Goal: Task Accomplishment & Management: Complete application form

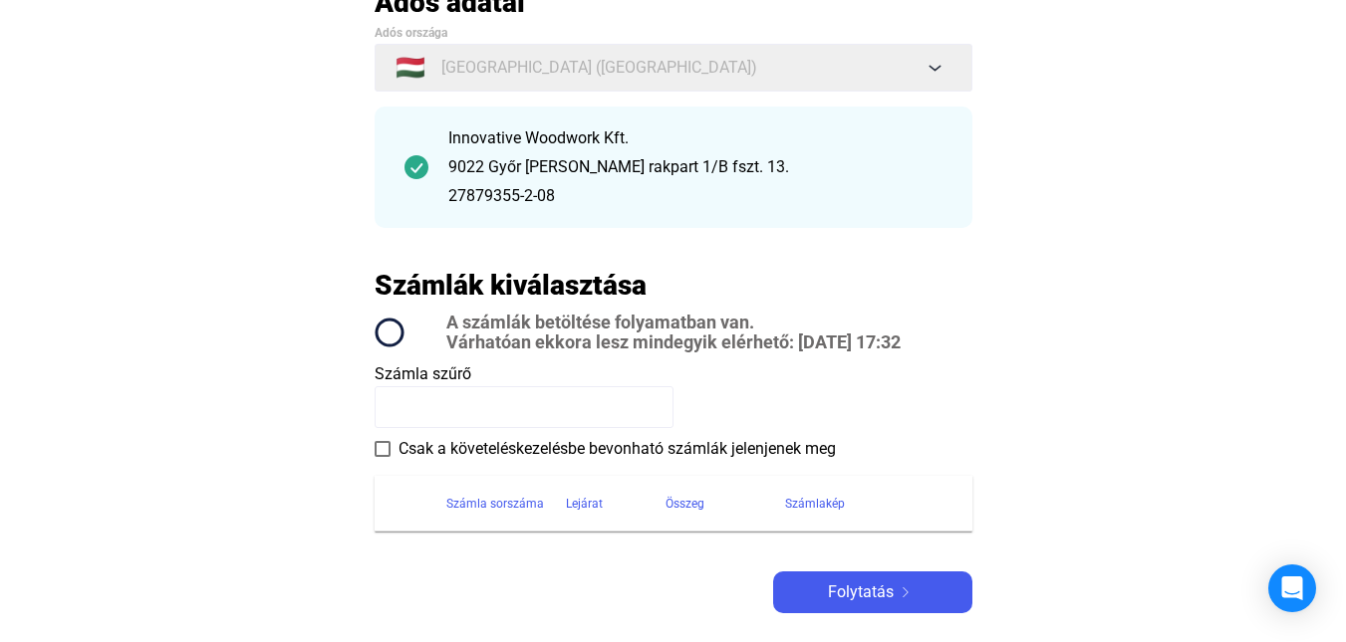
scroll to position [199, 0]
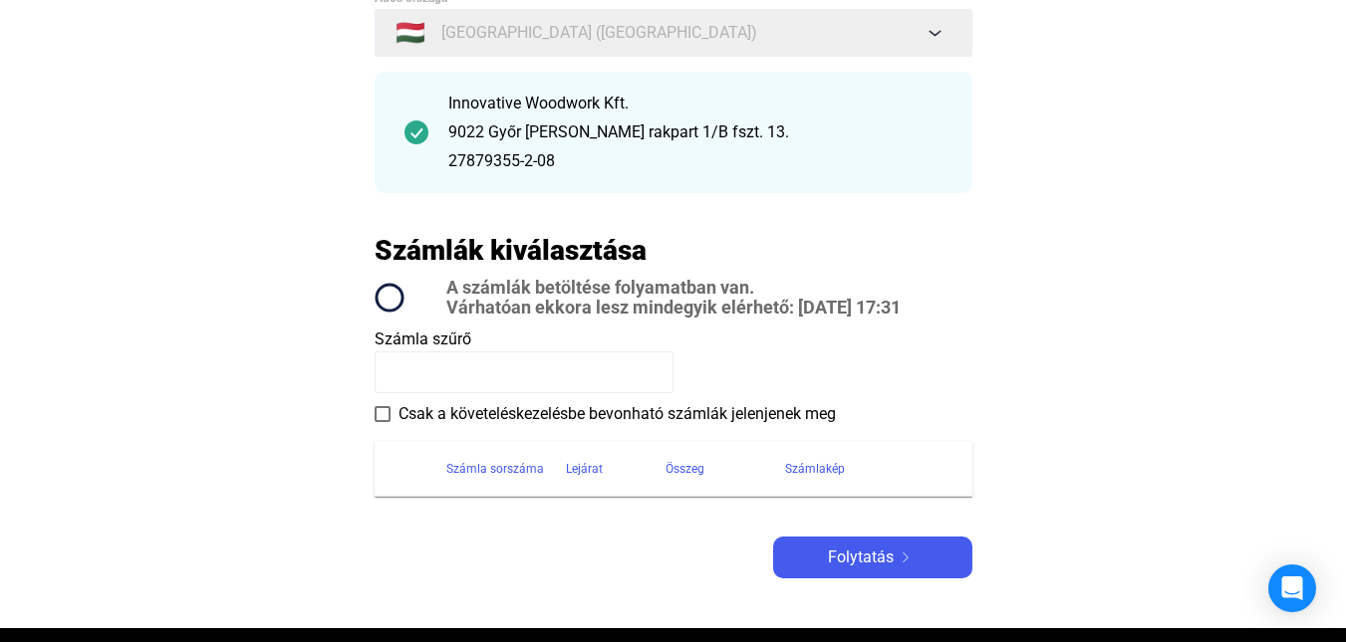
click at [379, 411] on span at bounding box center [383, 414] width 16 height 16
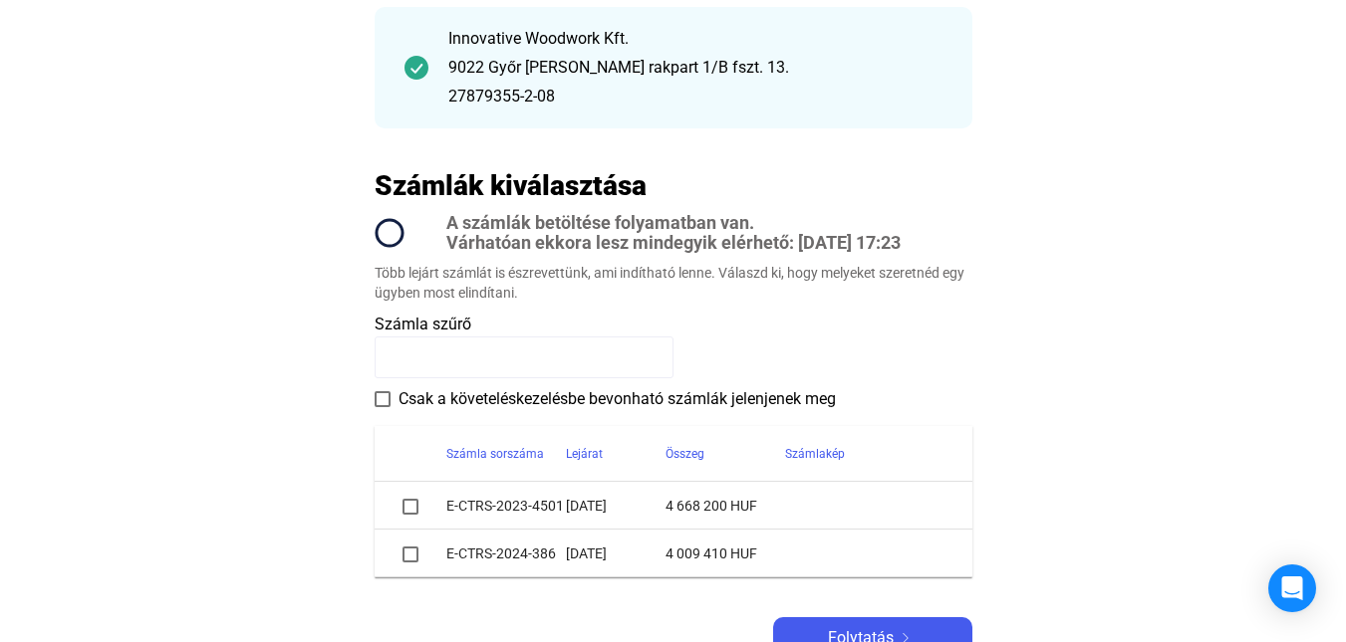
scroll to position [299, 0]
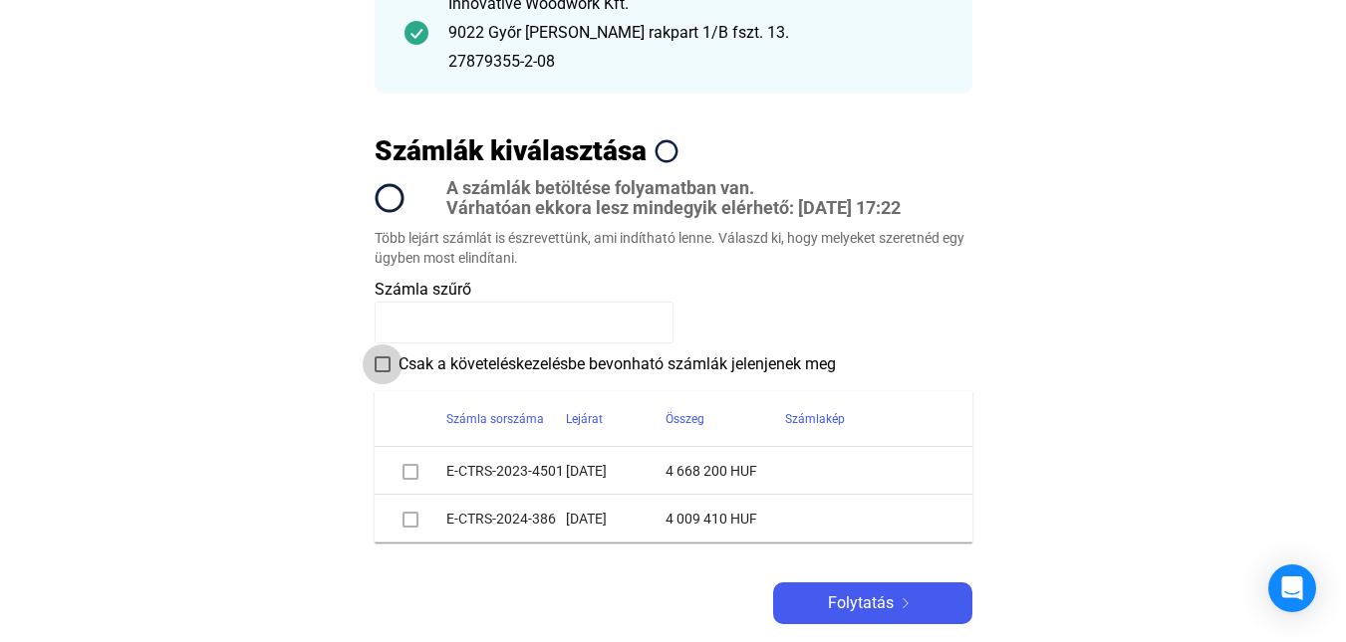
click at [381, 362] on span at bounding box center [383, 365] width 16 height 16
click at [382, 361] on span at bounding box center [383, 365] width 16 height 16
click at [695, 416] on div "Összeg" at bounding box center [684, 419] width 39 height 24
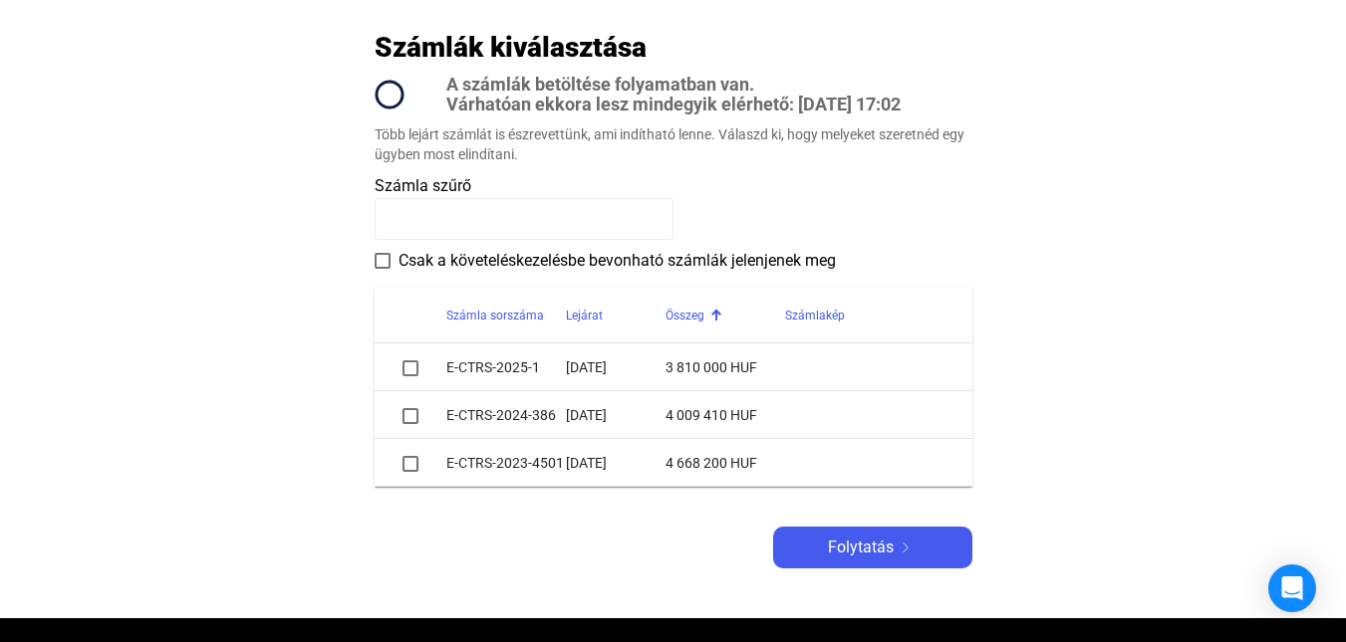
scroll to position [398, 0]
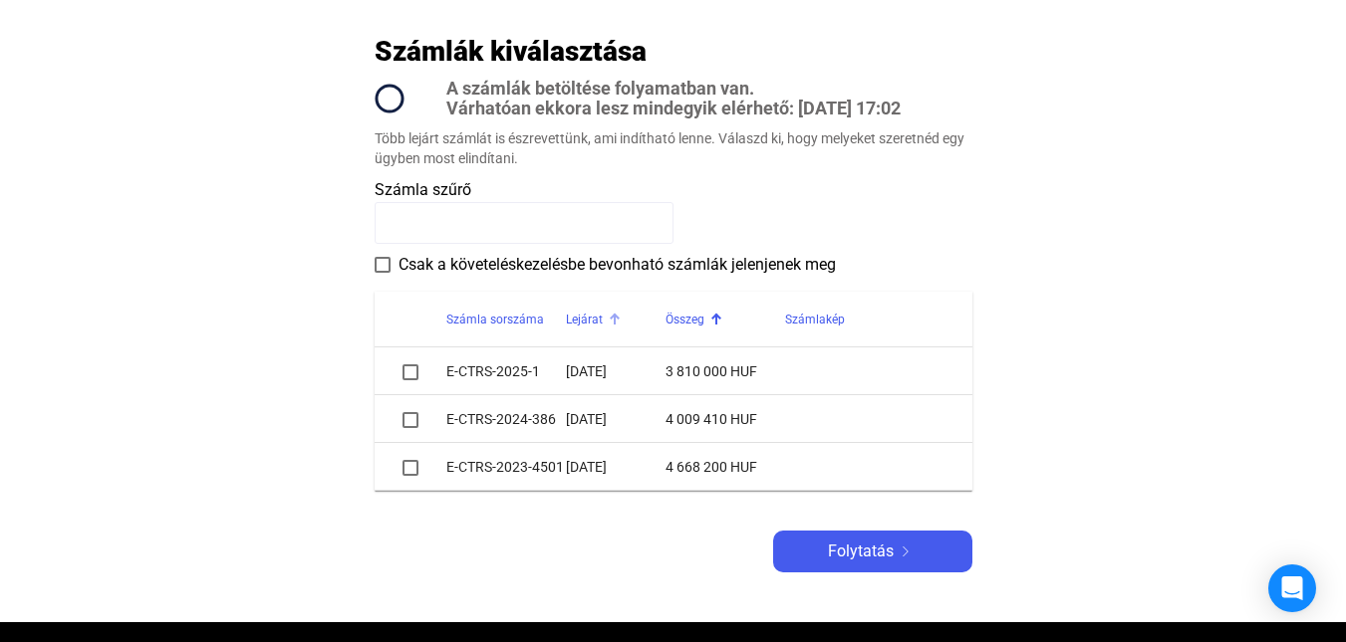
click at [610, 318] on div at bounding box center [613, 317] width 6 height 6
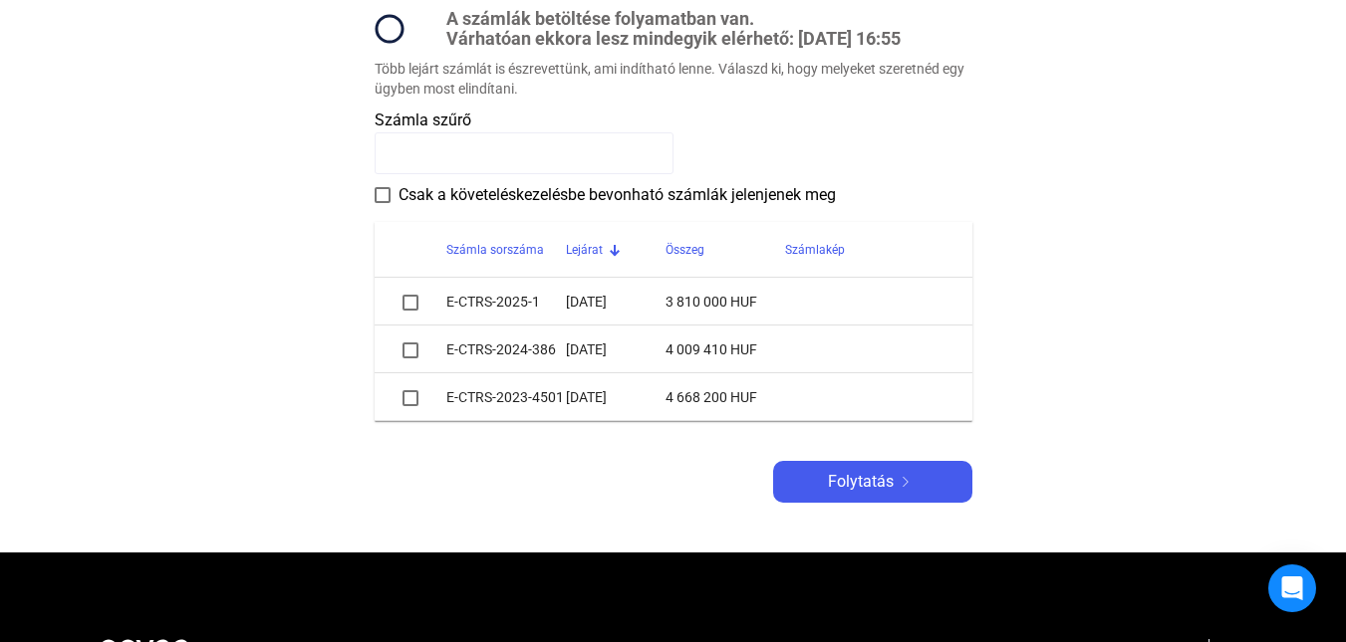
scroll to position [473, 0]
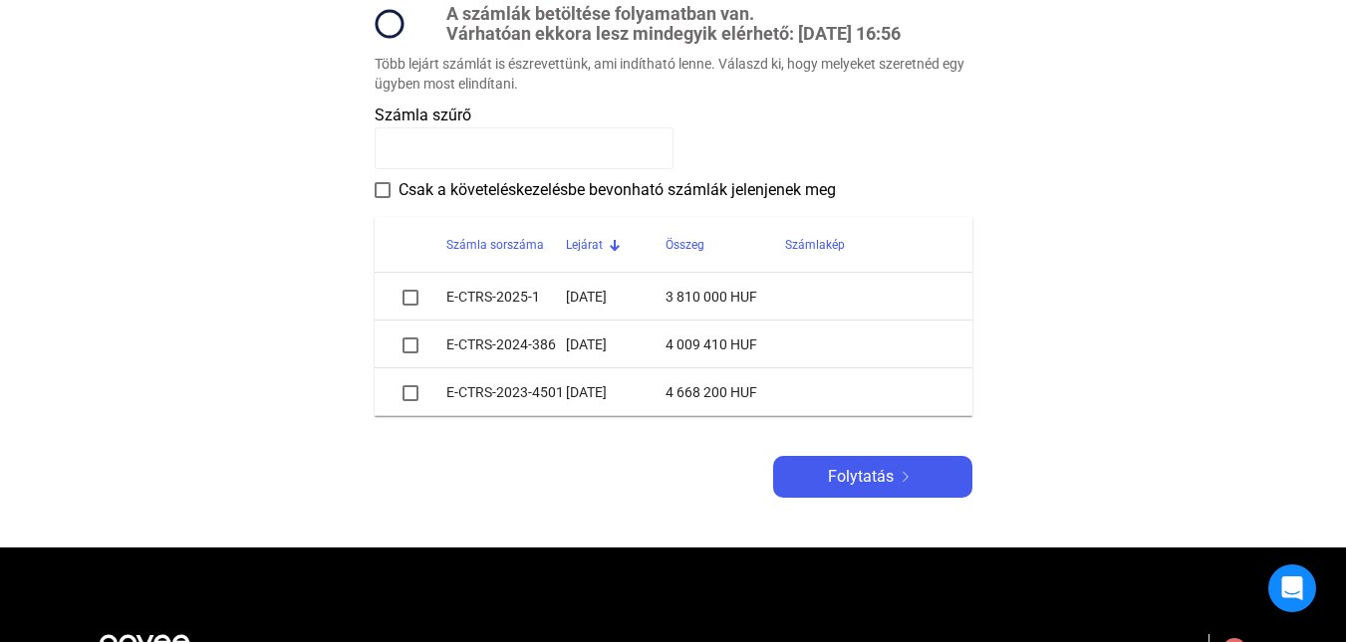
click at [597, 243] on div "Lejárat" at bounding box center [584, 245] width 37 height 24
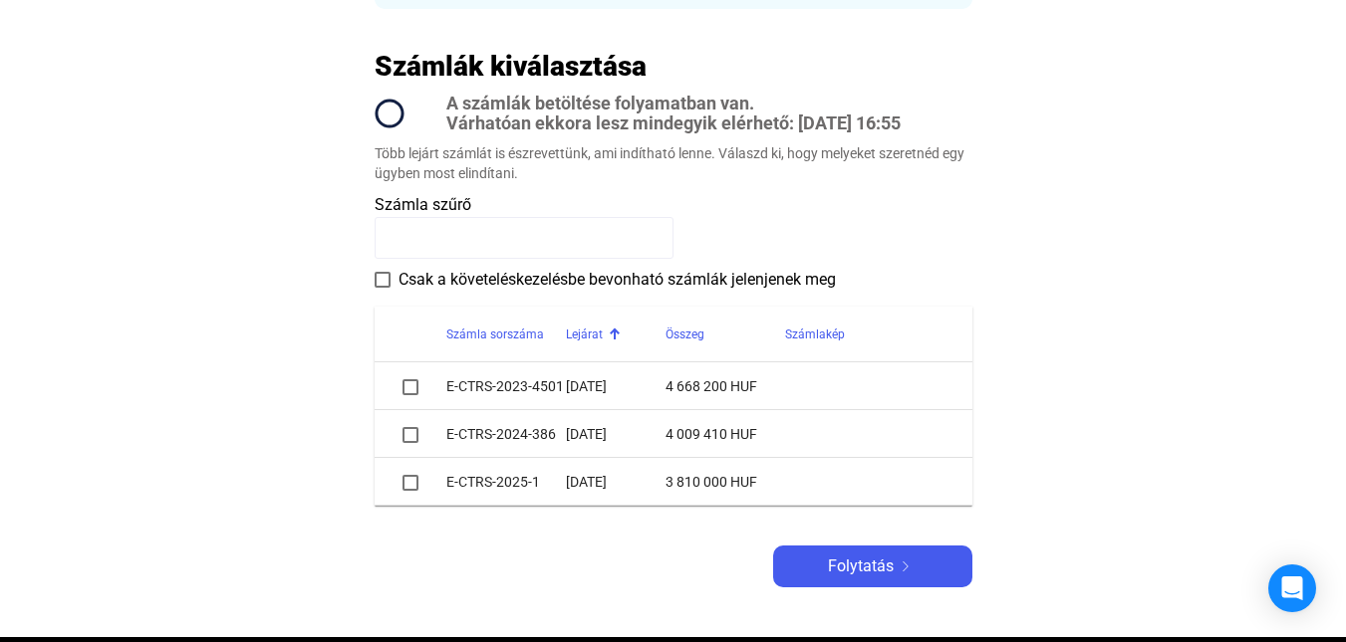
scroll to position [498, 0]
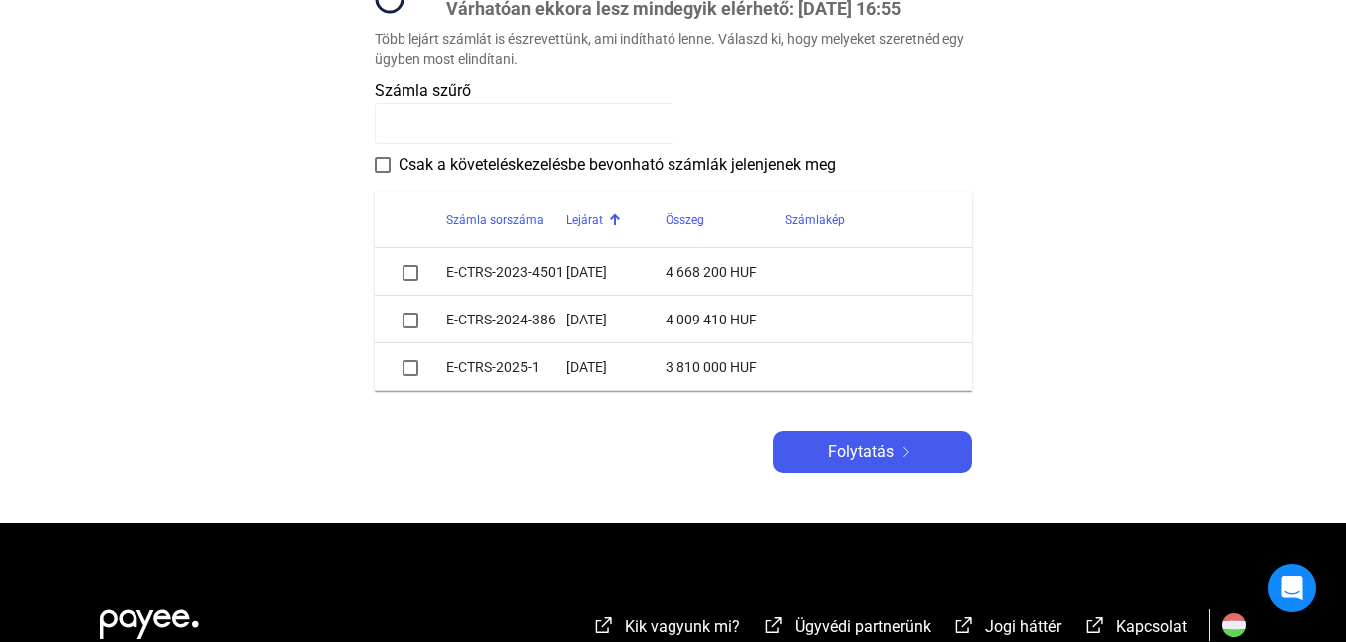
click at [1122, 234] on main "Automatikusan mentve Adós adatai Adós országa 🇭🇺 [GEOGRAPHIC_DATA] ([GEOGRAPHIC…" at bounding box center [673, 87] width 1346 height 872
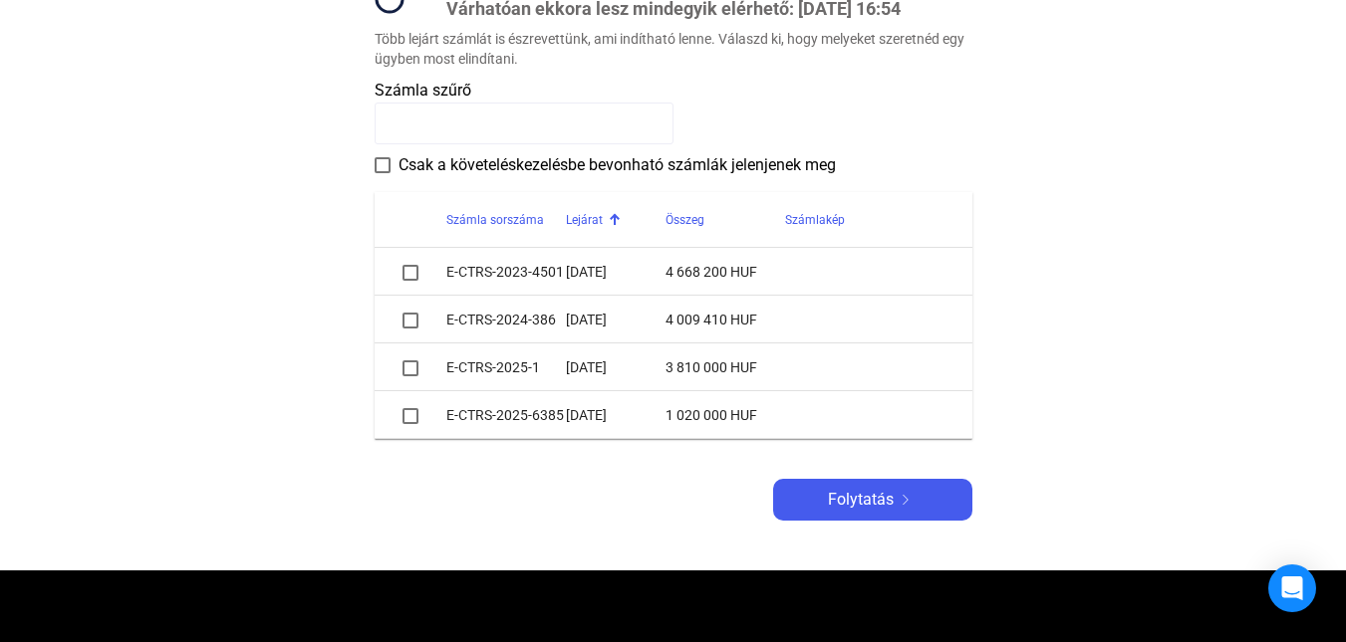
click at [413, 416] on span at bounding box center [410, 416] width 16 height 16
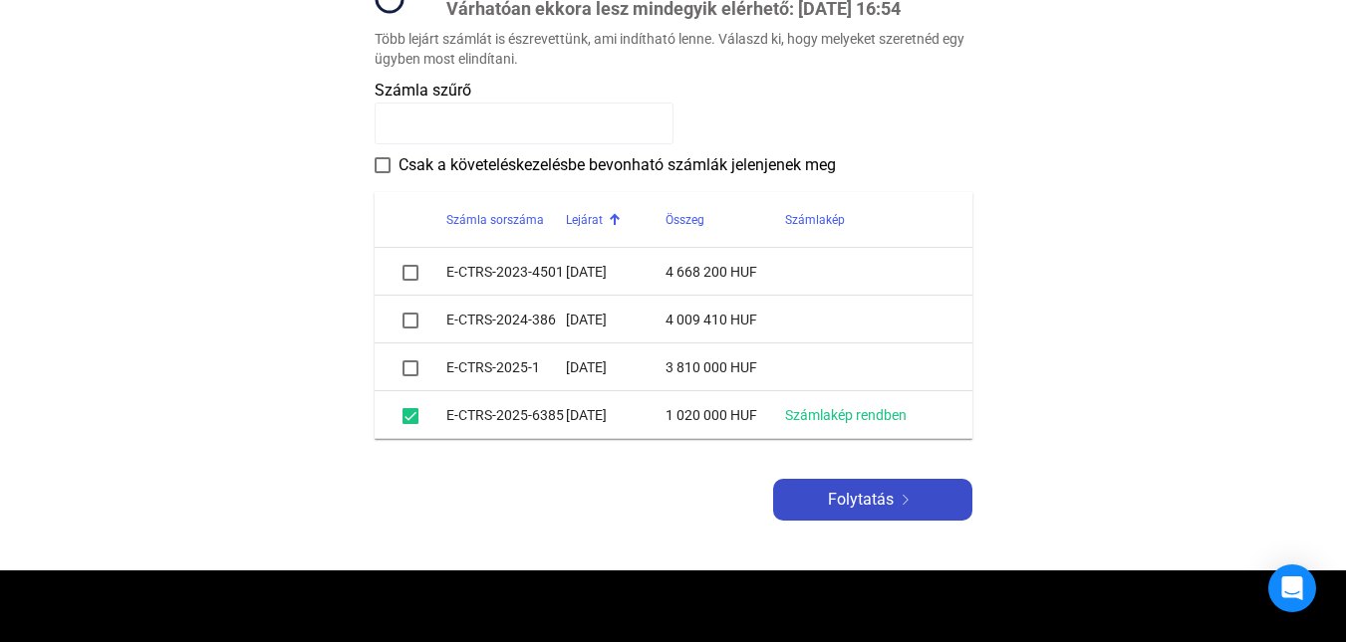
click at [865, 499] on span "Folytatás" at bounding box center [861, 500] width 66 height 24
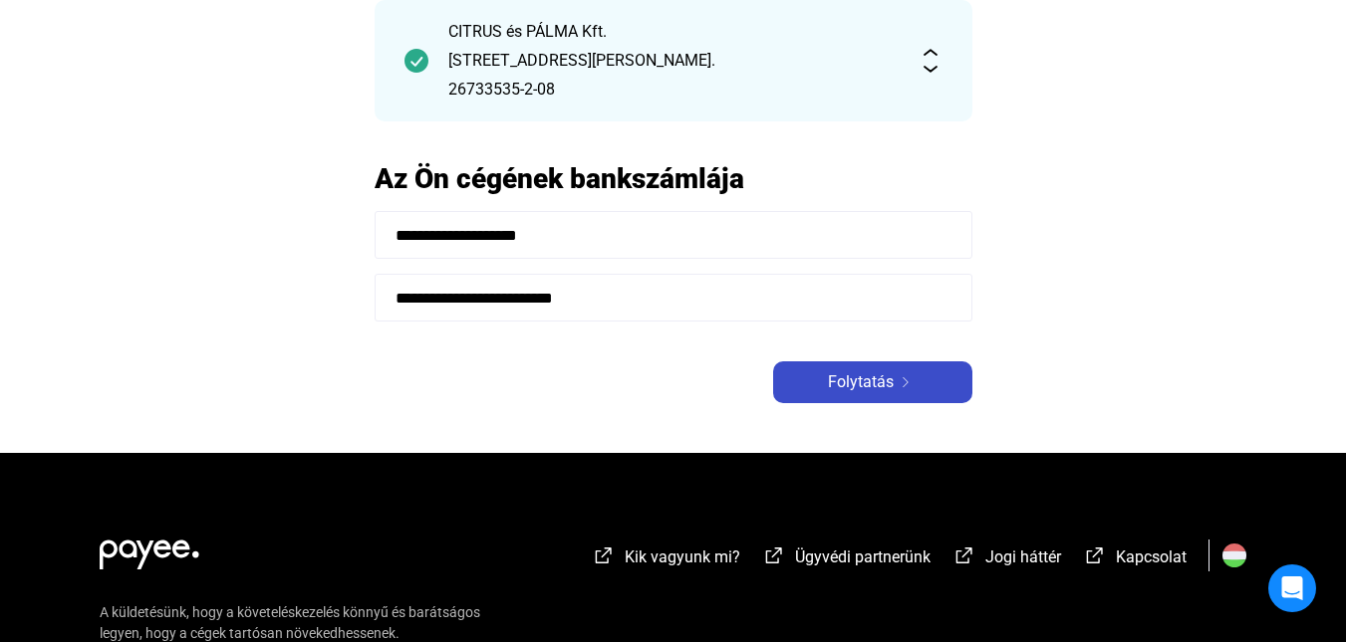
click at [853, 380] on span "Folytatás" at bounding box center [861, 383] width 66 height 24
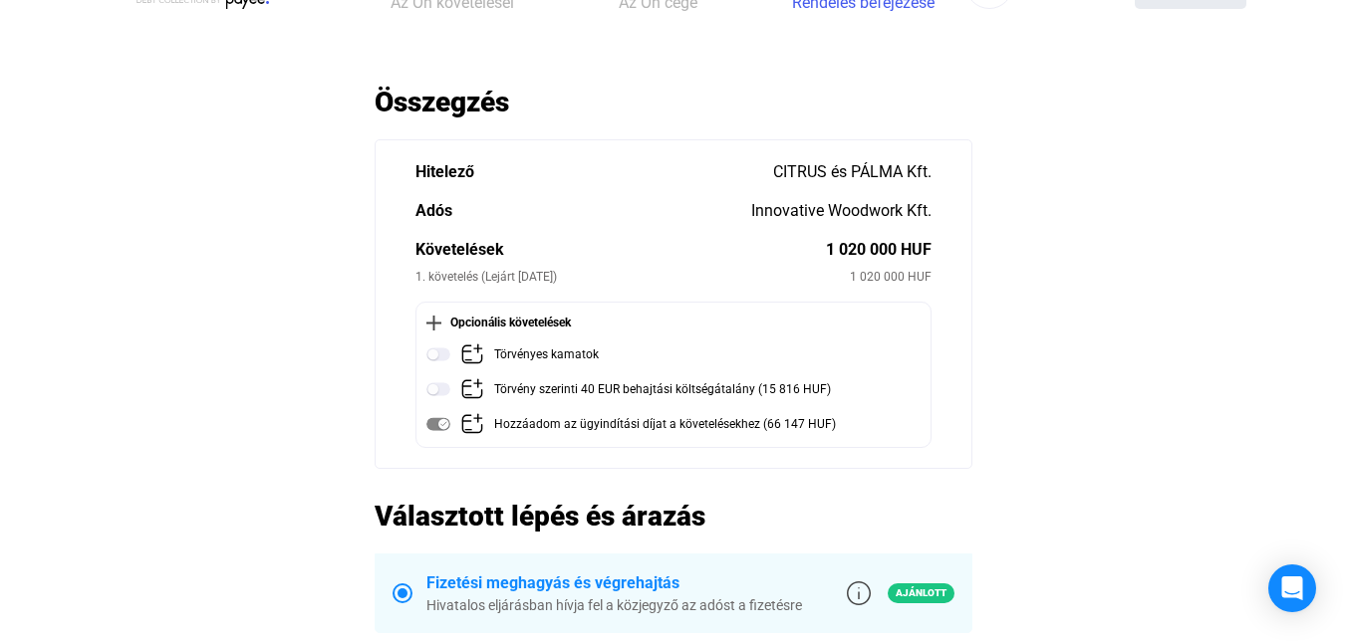
scroll to position [100, 0]
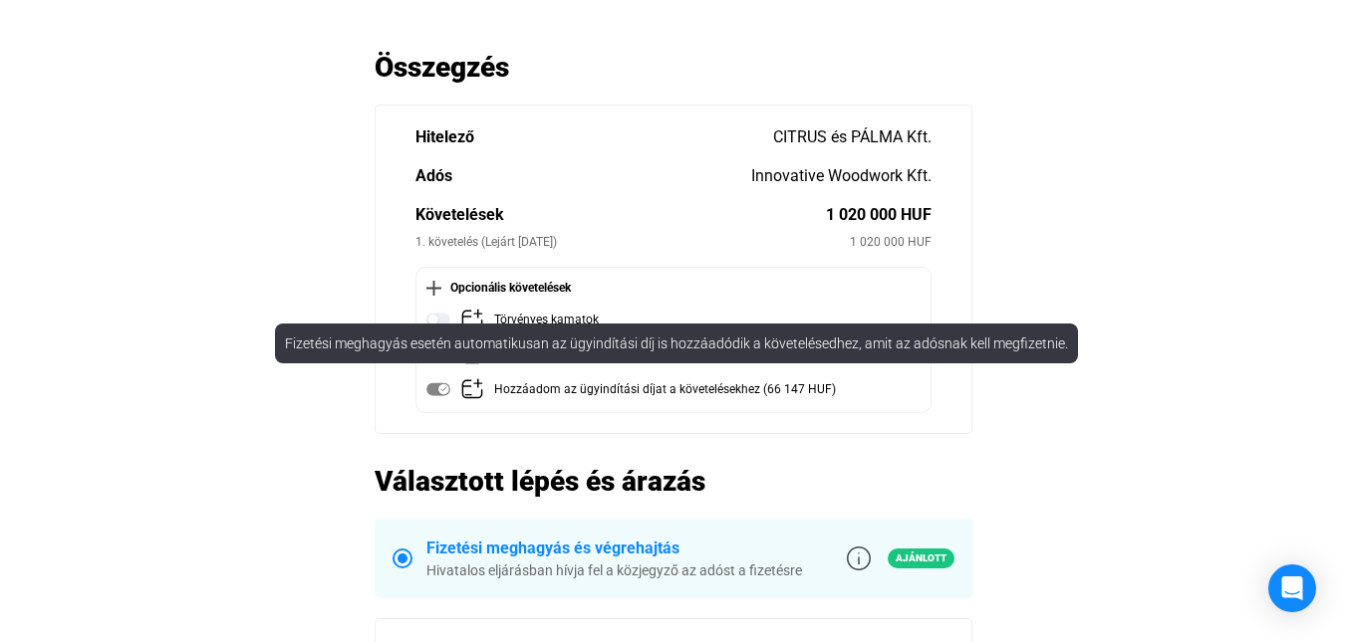
click at [439, 388] on img at bounding box center [438, 390] width 24 height 24
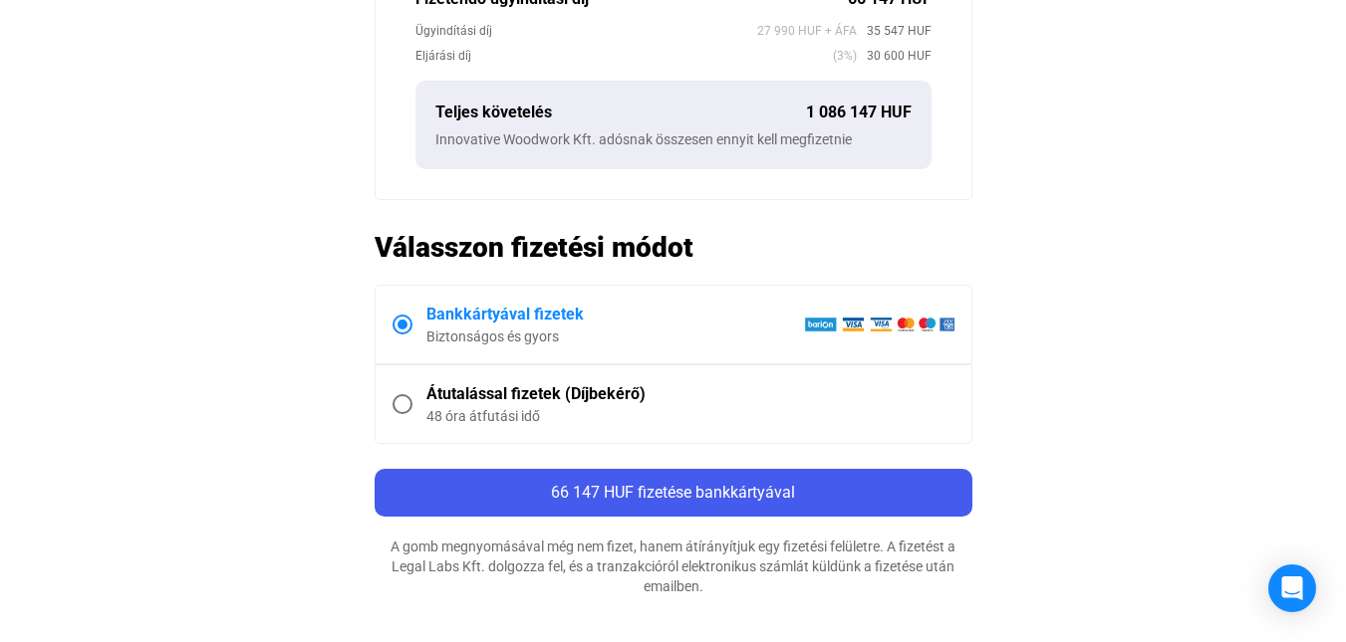
scroll to position [797, 0]
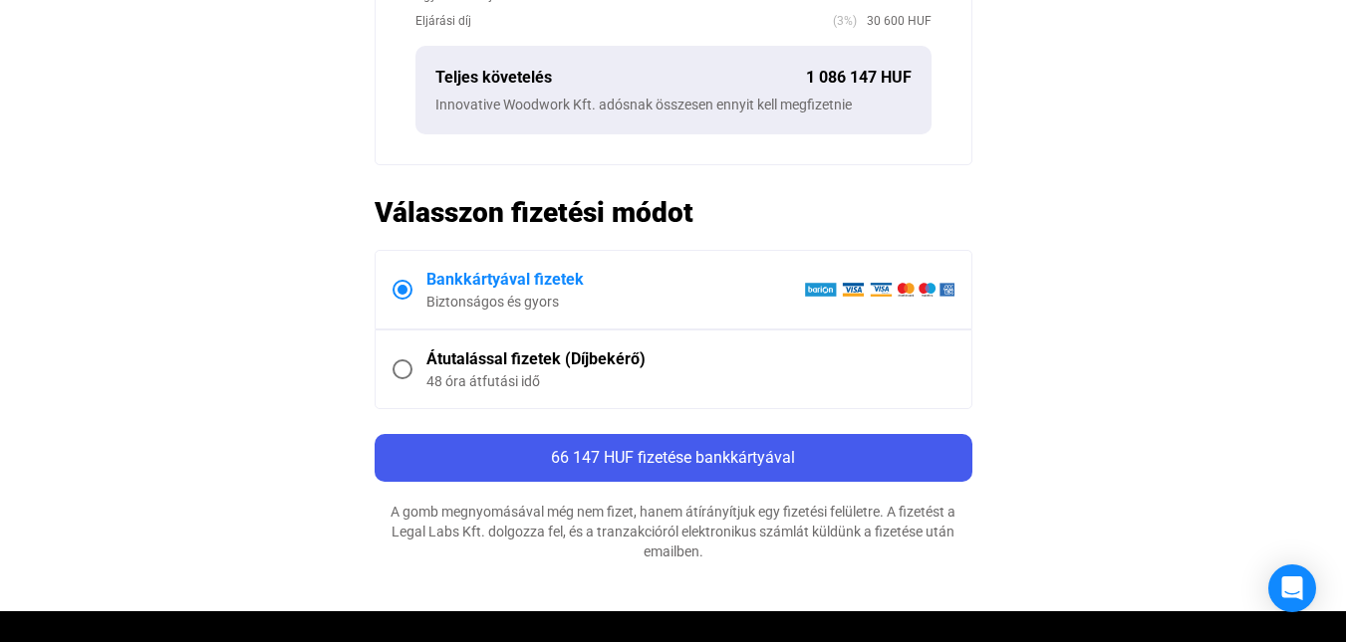
click at [405, 369] on span at bounding box center [402, 370] width 20 height 20
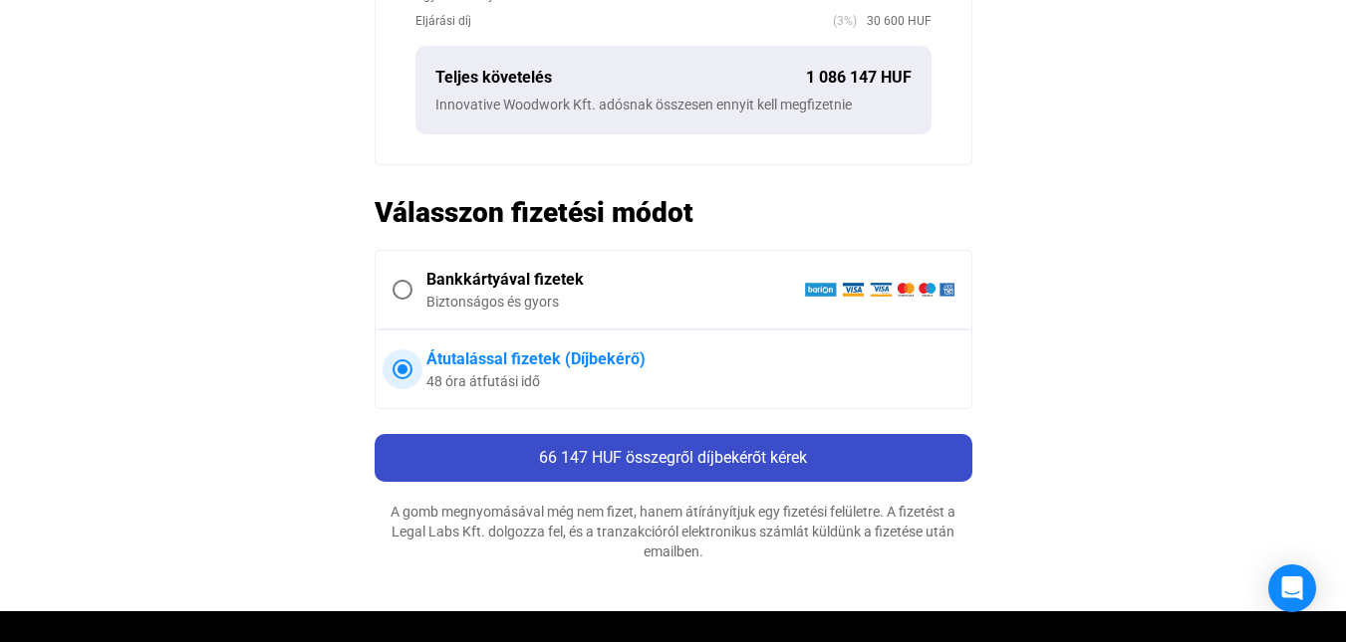
click at [681, 458] on span "66 147 HUF összegről díjbekérőt kérek" at bounding box center [673, 457] width 268 height 19
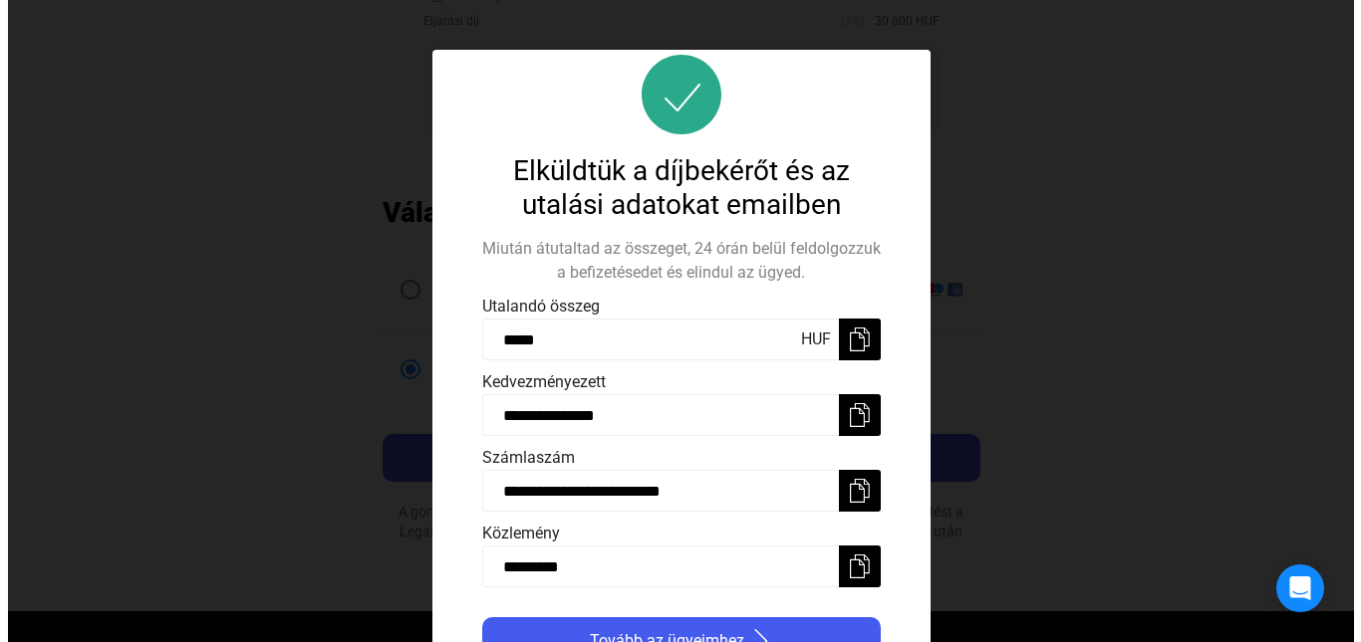
scroll to position [53, 0]
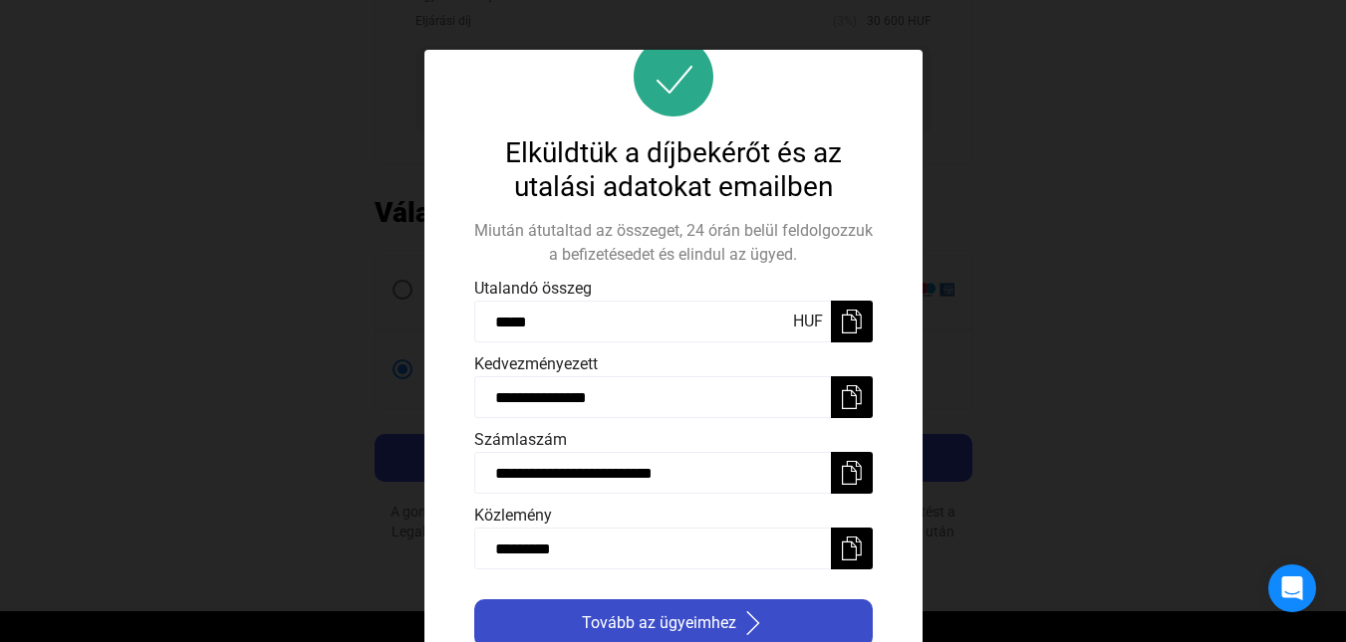
click at [709, 630] on span "Tovább az ügyeimhez" at bounding box center [659, 624] width 154 height 24
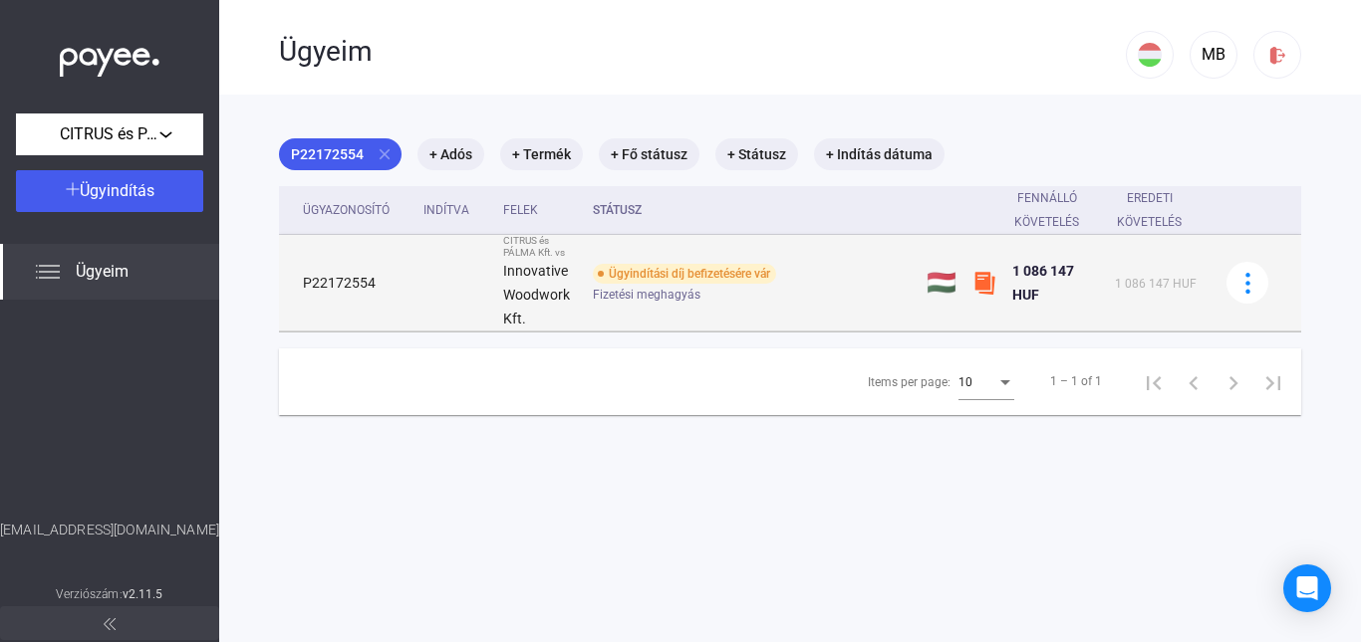
click at [543, 276] on strong "Innovative Woodwork Kft." at bounding box center [536, 295] width 67 height 64
